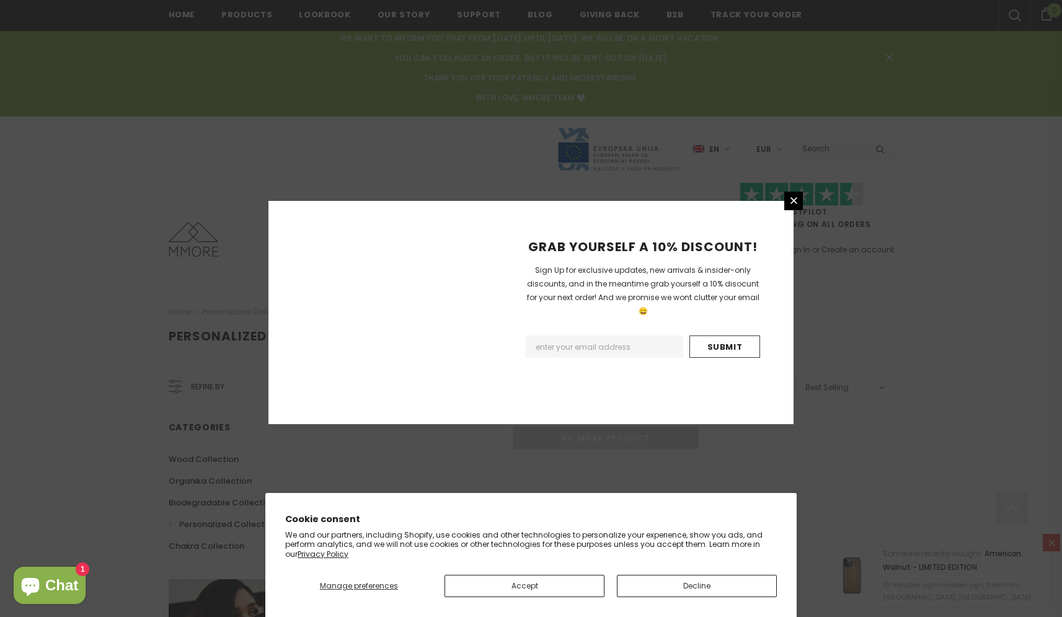
scroll to position [770, 0]
